Goal: Find specific page/section: Find specific page/section

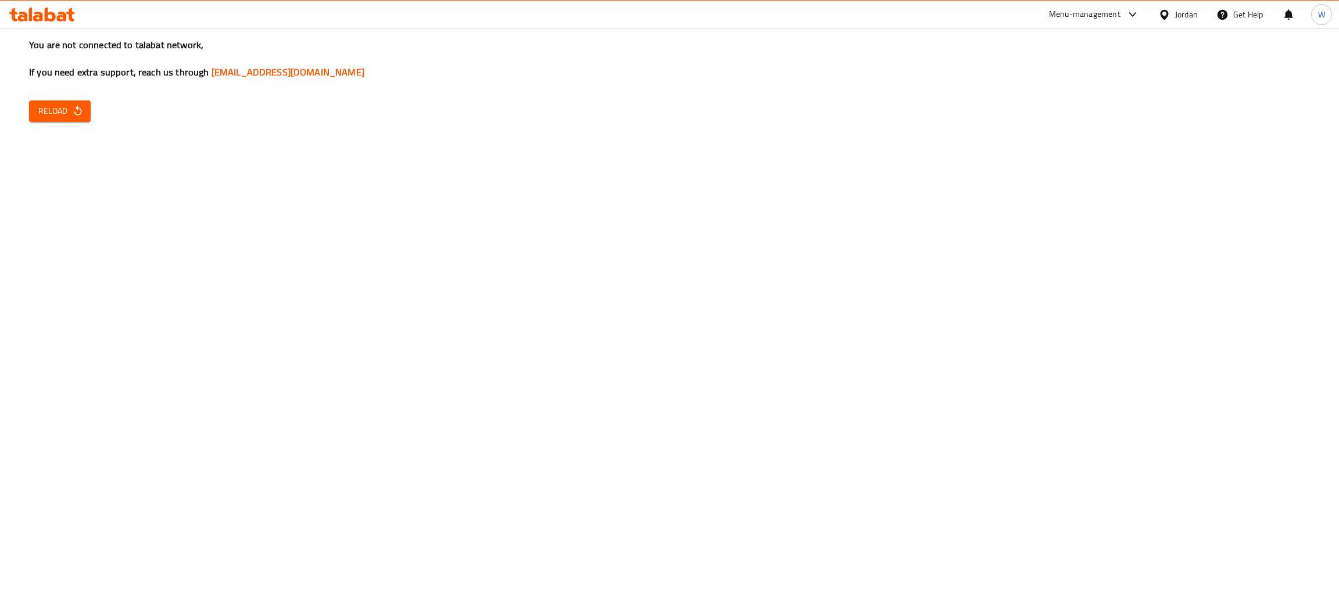
click at [65, 106] on button "Reload" at bounding box center [60, 111] width 62 height 21
click at [74, 116] on icon "button" at bounding box center [78, 111] width 12 height 12
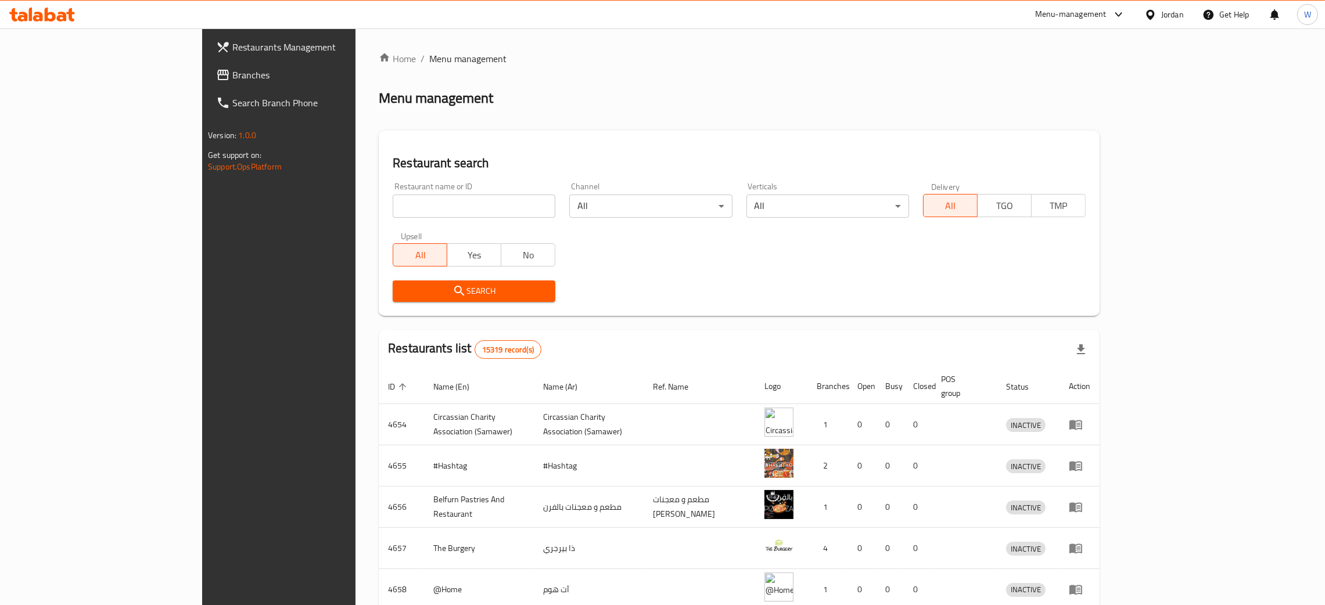
click at [393, 203] on input "search" at bounding box center [474, 206] width 163 height 23
click at [402, 284] on span "Search" at bounding box center [474, 291] width 144 height 15
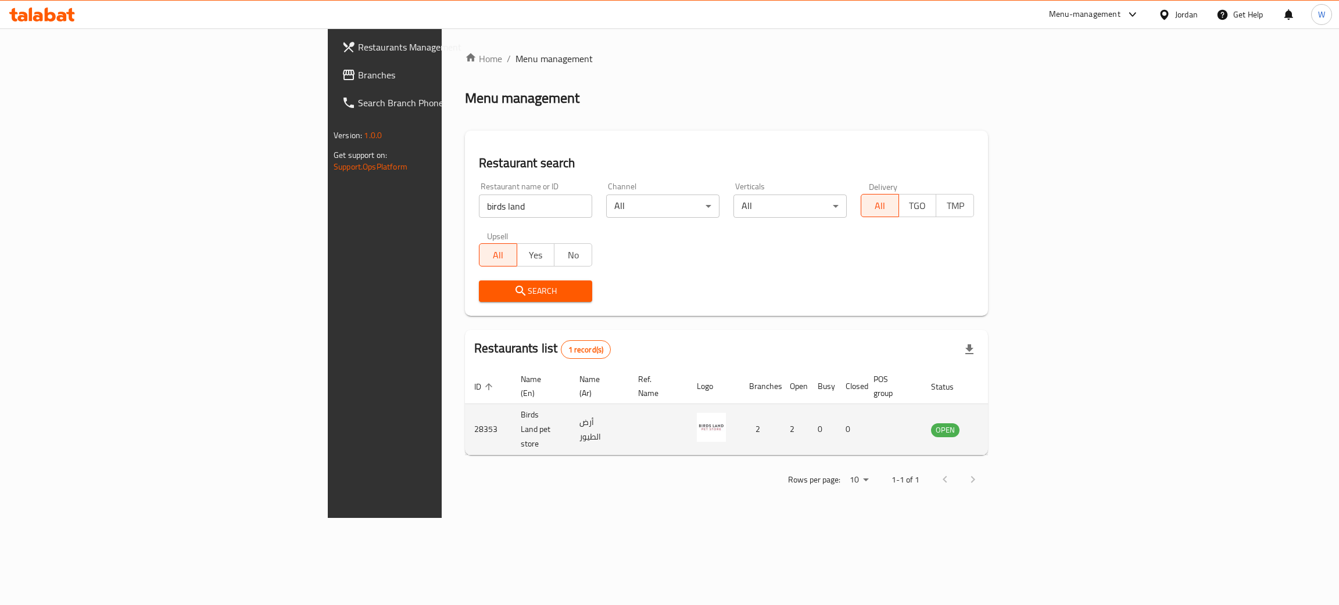
click at [465, 414] on td "28353" at bounding box center [488, 429] width 46 height 51
click at [465, 413] on td "28353" at bounding box center [488, 429] width 46 height 51
copy td "28353"
click at [570, 410] on td "أرض الطيور" at bounding box center [599, 429] width 59 height 51
drag, startPoint x: 483, startPoint y: 408, endPoint x: 487, endPoint y: 402, distance: 7.1
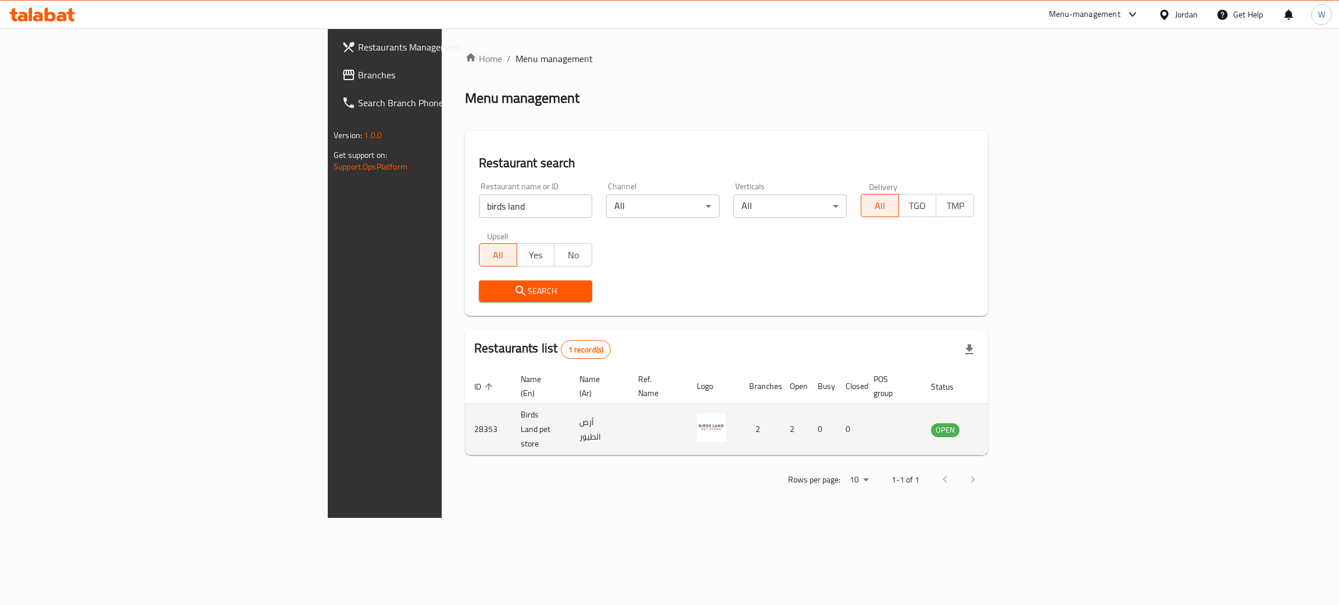
click at [570, 404] on td "أرض الطيور" at bounding box center [599, 429] width 59 height 51
click at [570, 408] on td "أرض الطيور" at bounding box center [599, 429] width 59 height 51
copy td "أرض الطيور"
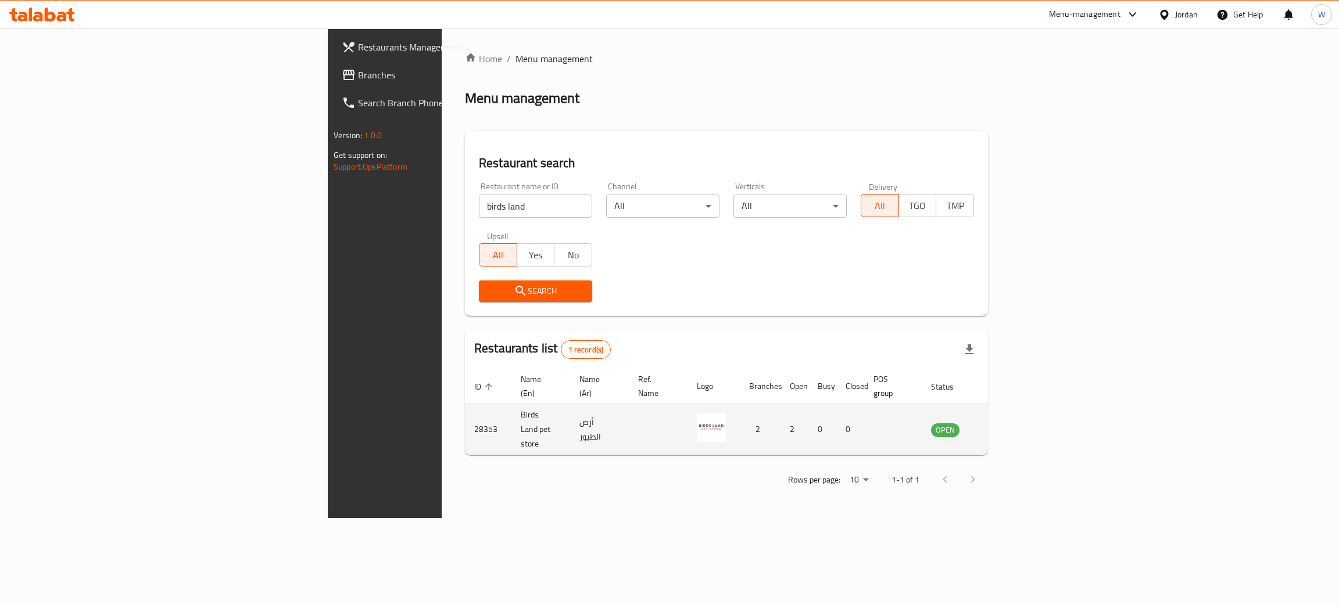
click at [465, 414] on td "28353" at bounding box center [488, 429] width 46 height 51
click at [465, 411] on td "28353" at bounding box center [488, 429] width 46 height 51
click at [465, 406] on td "28353" at bounding box center [488, 429] width 46 height 51
copy td "28353"
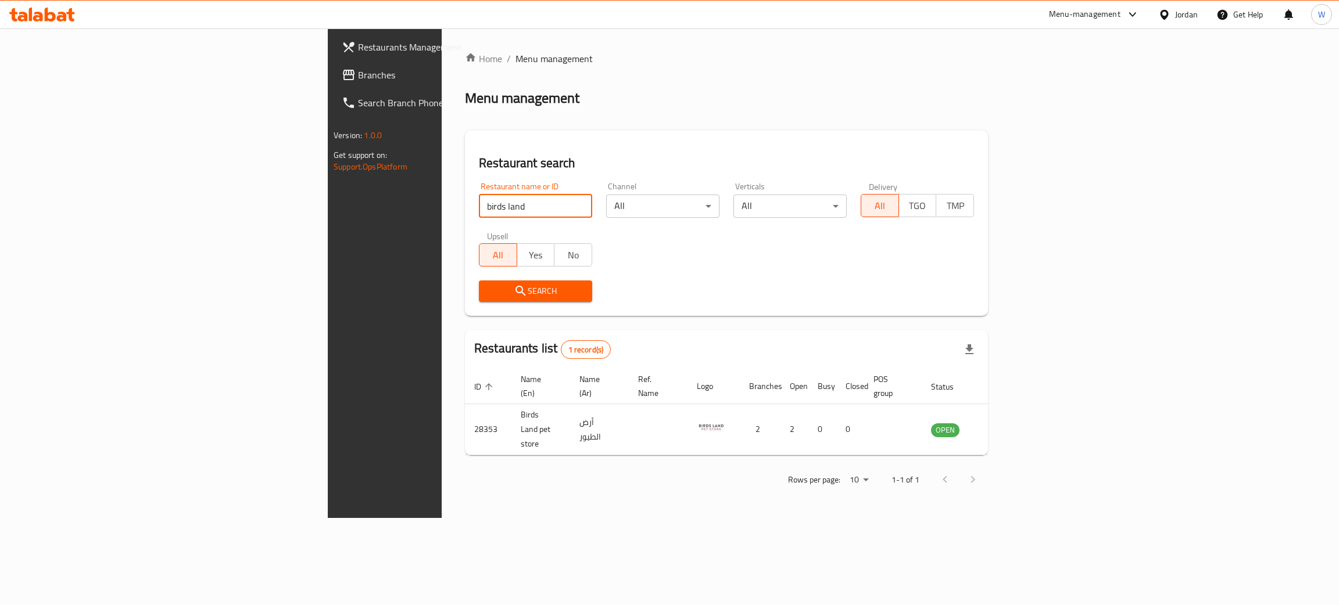
drag, startPoint x: 350, startPoint y: 202, endPoint x: 102, endPoint y: 224, distance: 249.7
click at [328, 224] on div "Restaurants Management Branches Search Branch Phone Version: 1.0.0 Get support …" at bounding box center [669, 273] width 683 height 490
type input "كروم"
click button "Search" at bounding box center [535, 291] width 113 height 21
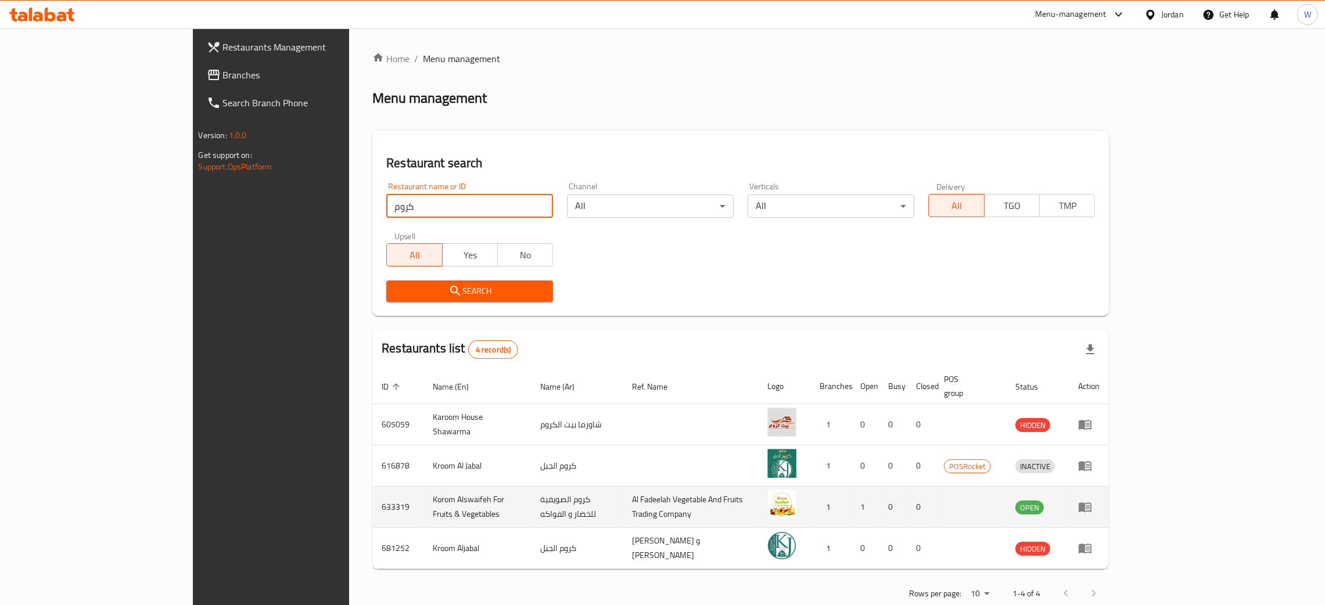
click at [372, 498] on td "633319" at bounding box center [397, 507] width 51 height 41
click at [424, 491] on td "Korom Alswaifeh For Fruits & Vegetables" at bounding box center [477, 507] width 107 height 41
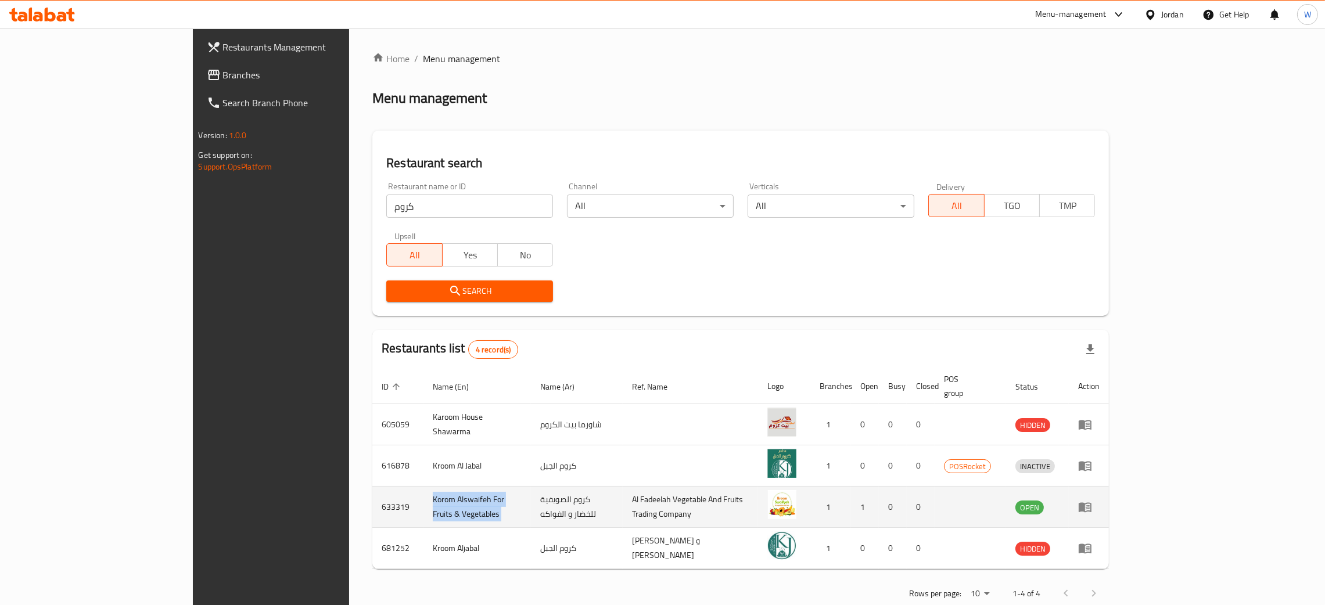
copy td "Korom Alswaifeh For Fruits & Vegetables"
click at [1092, 503] on icon "enhanced table" at bounding box center [1085, 508] width 13 height 10
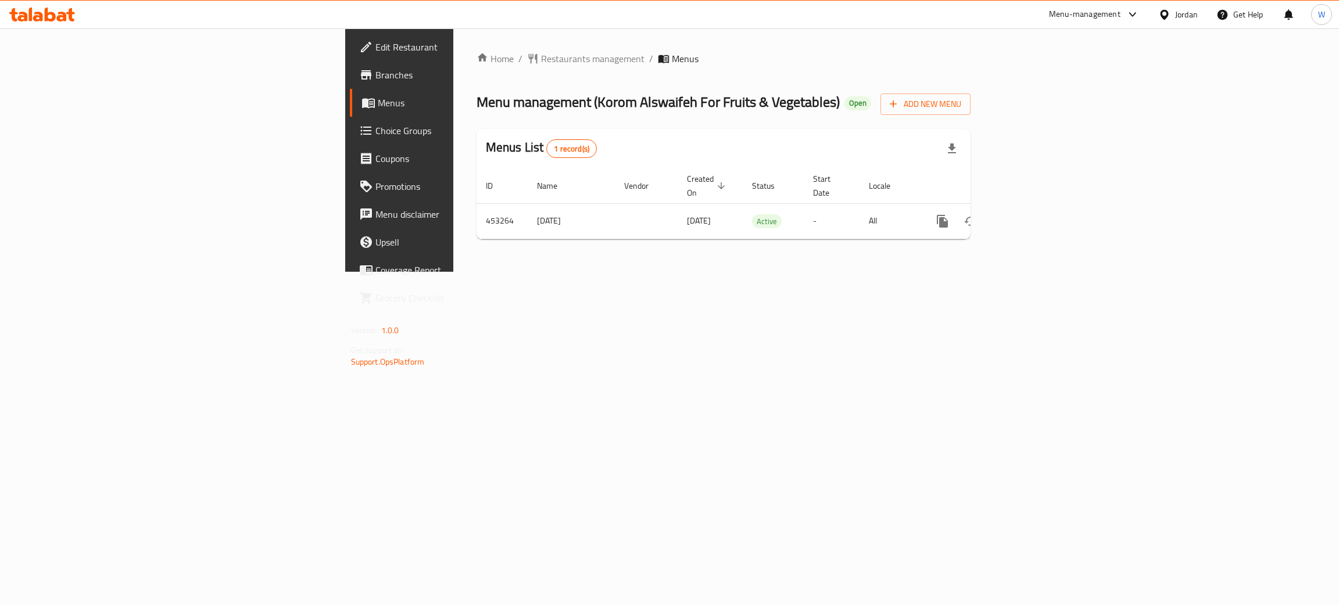
click at [375, 76] on span "Branches" at bounding box center [467, 75] width 184 height 14
